Goal: Navigation & Orientation: Find specific page/section

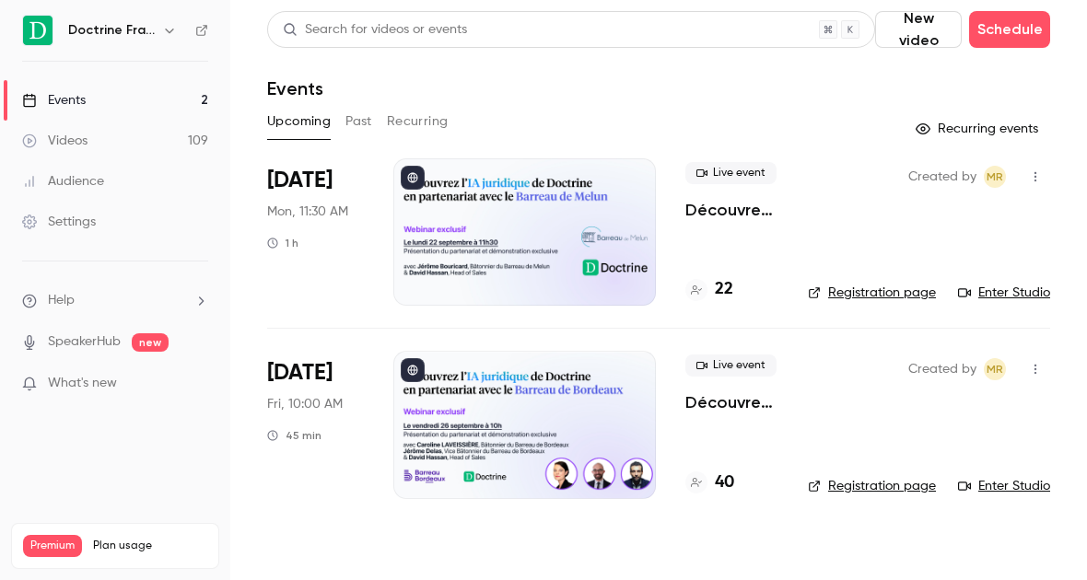
click at [161, 27] on button "button" at bounding box center [169, 30] width 22 height 22
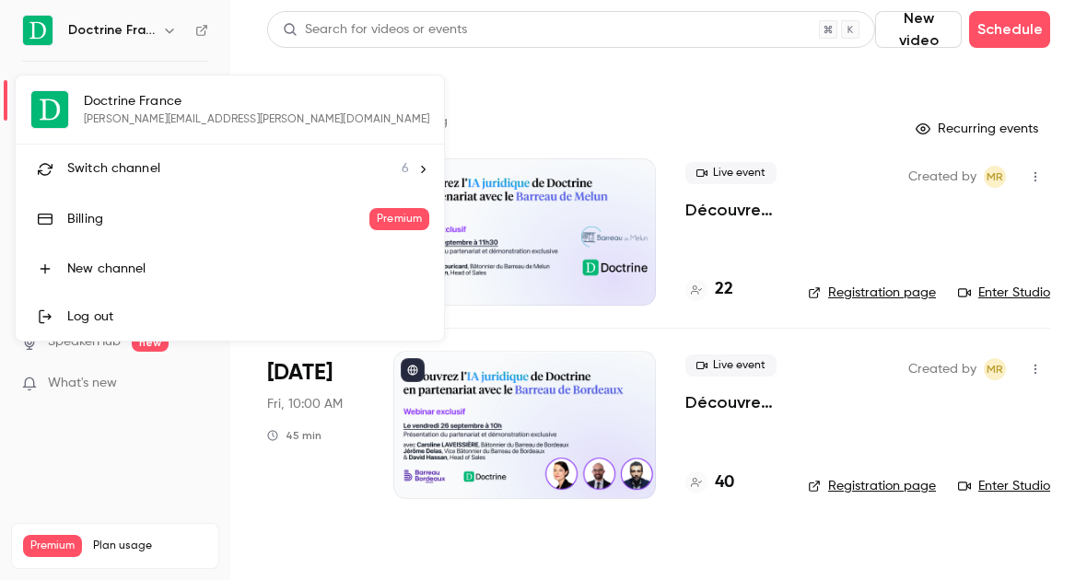
click at [153, 180] on li "Switch channel 6" at bounding box center [230, 169] width 428 height 49
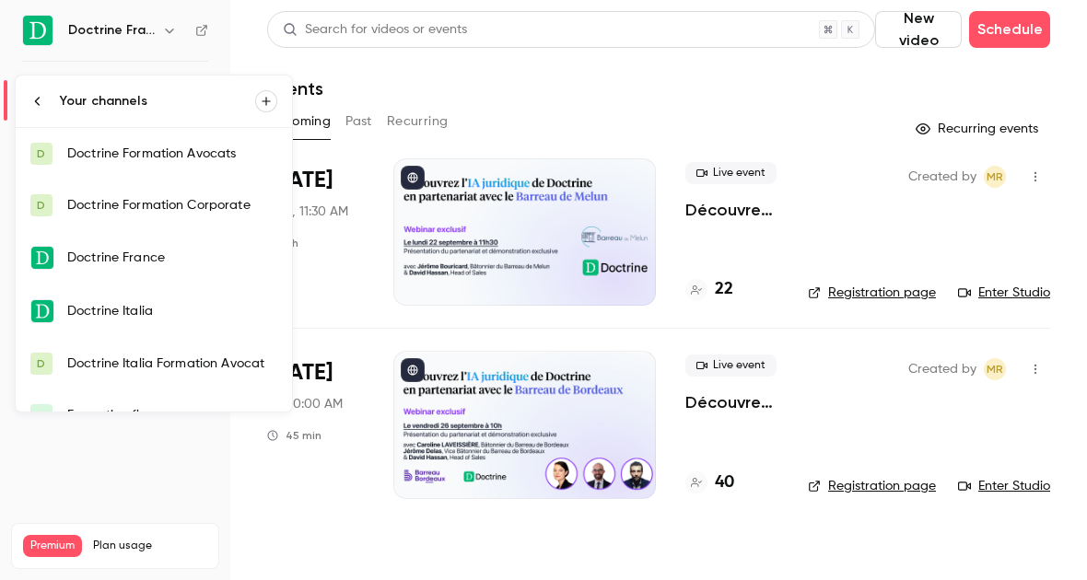
click at [219, 215] on link "D Doctrine Formation Corporate" at bounding box center [154, 206] width 276 height 52
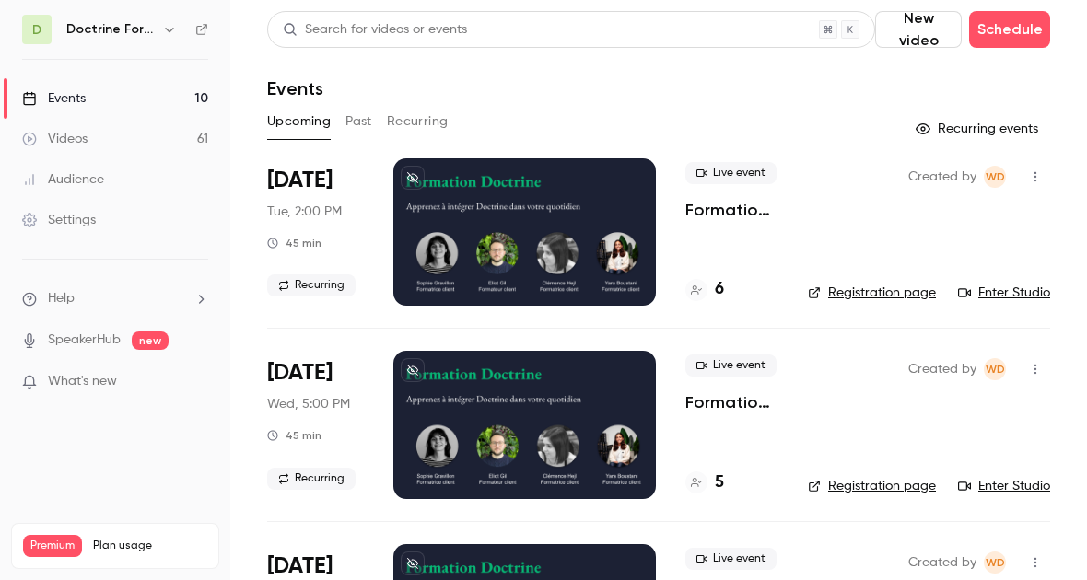
click at [164, 31] on icon "button" at bounding box center [169, 29] width 15 height 15
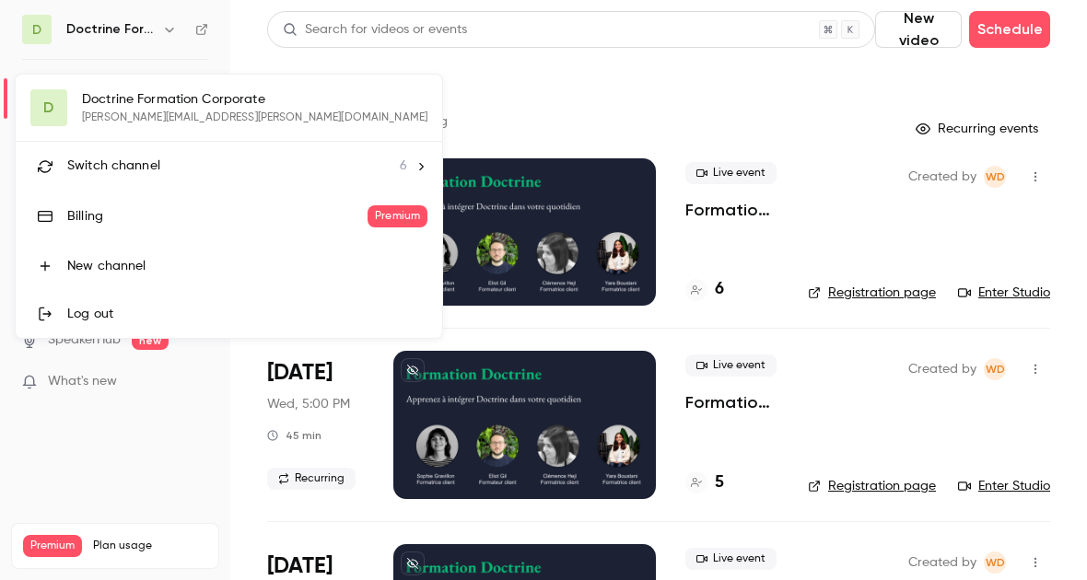
click at [164, 166] on div "Switch channel 6" at bounding box center [237, 166] width 340 height 19
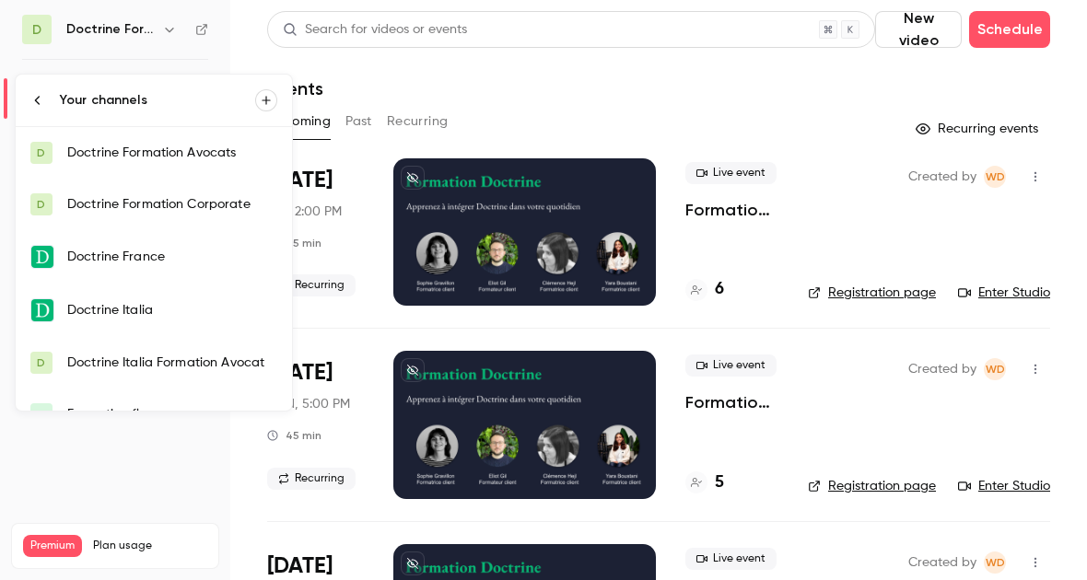
click at [171, 169] on link "D Doctrine Formation Avocats" at bounding box center [154, 153] width 276 height 52
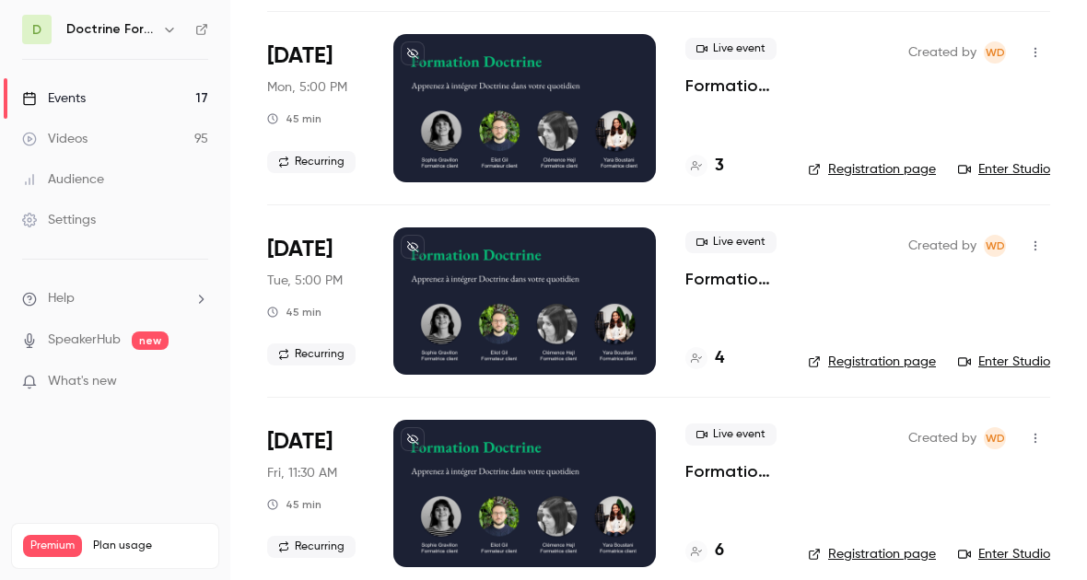
scroll to position [532, 0]
